Goal: Transaction & Acquisition: Purchase product/service

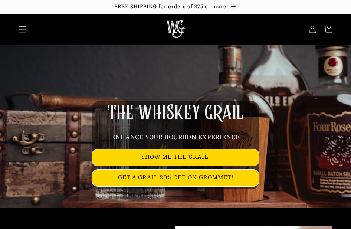
click at [327, 90] on div "THE WHISKEY GRAIL ENHANCE YOUR BOURBON EXPERIENCE SHOW ME THE GRAIL! GET A GRAI…" at bounding box center [175, 126] width 351 height 163
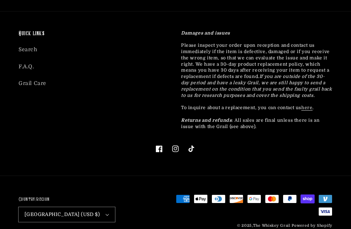
scroll to position [1951, 0]
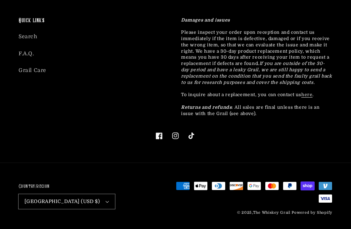
click at [315, 147] on div "Quick links Search F.A.Q. Grail Care Damages and issues Please inspect your ord…" at bounding box center [175, 81] width 351 height 164
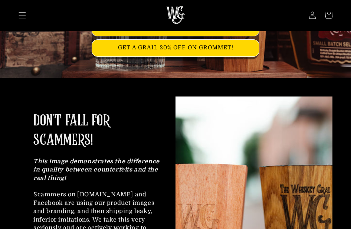
scroll to position [21, 0]
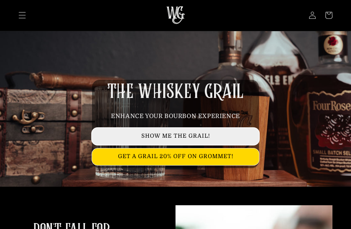
click at [205, 136] on link "SHOW ME THE GRAIL!" at bounding box center [175, 136] width 167 height 17
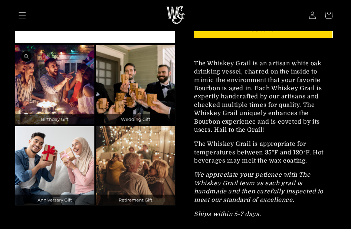
scroll to position [1299, 0]
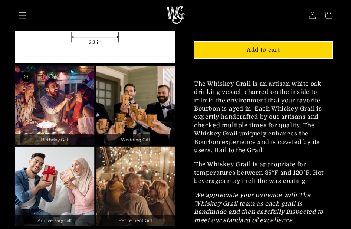
drag, startPoint x: 290, startPoint y: 106, endPoint x: 291, endPoint y: 101, distance: 4.8
click at [290, 106] on p "The Whiskey Grail is an artisan white oak drinking vessel, charred on the insid…" at bounding box center [263, 117] width 138 height 75
click at [285, 170] on span "The Whiskey Grail is appropriate for temperatures between 35°F and 120°F. Hot b…" at bounding box center [259, 172] width 130 height 23
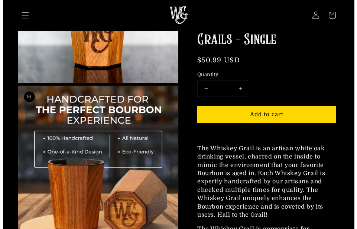
scroll to position [0, 0]
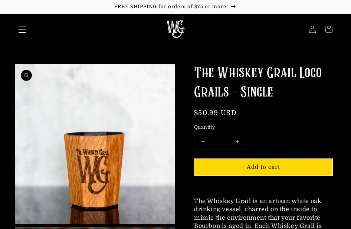
click at [23, 27] on icon "Menu" at bounding box center [22, 30] width 8 height 8
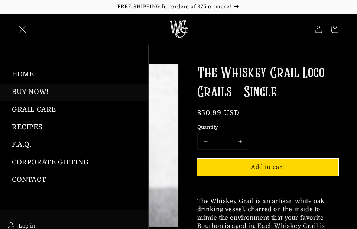
click at [35, 94] on link "BUY NOW!" at bounding box center [74, 92] width 148 height 17
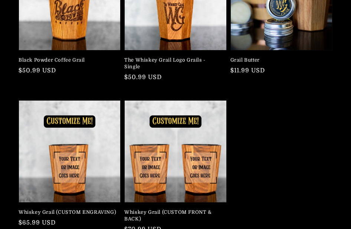
scroll to position [408, 0]
